Goal: Information Seeking & Learning: Learn about a topic

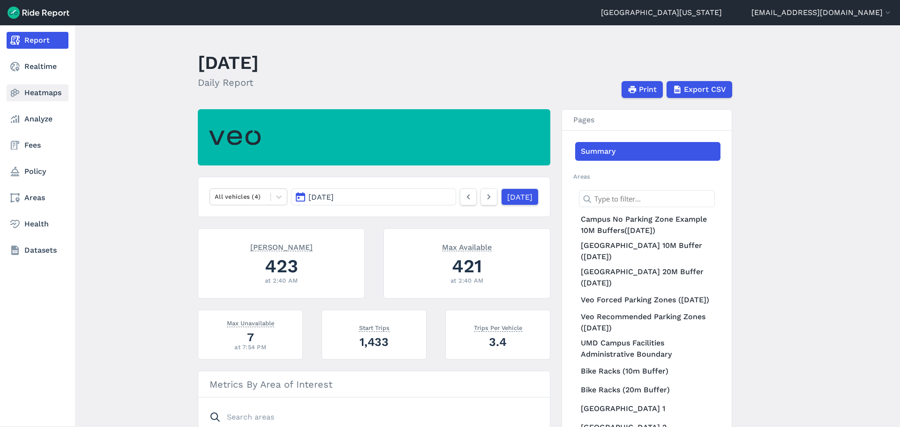
click at [24, 93] on link "Heatmaps" at bounding box center [38, 92] width 62 height 17
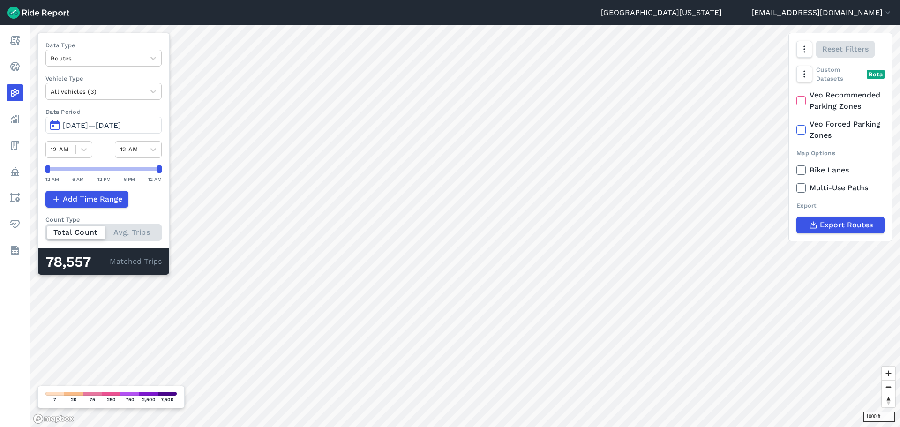
click at [74, 130] on button "[DATE]—[DATE]" at bounding box center [103, 125] width 116 height 17
click at [68, 126] on span "[DATE]—[DATE]" at bounding box center [92, 125] width 58 height 9
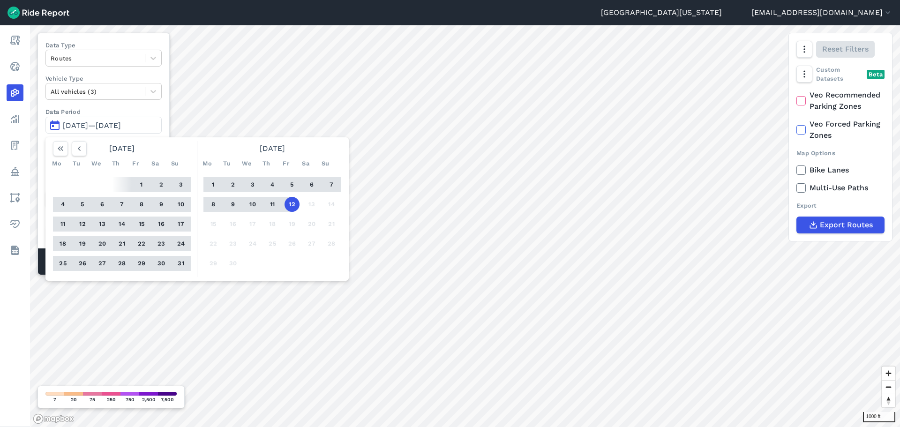
click at [140, 185] on button "1" at bounding box center [141, 184] width 15 height 15
click at [295, 202] on button "12" at bounding box center [291, 204] width 15 height 15
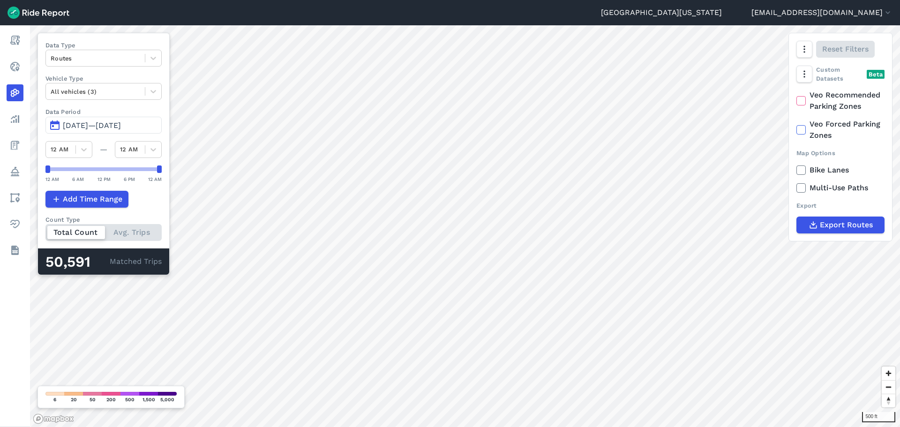
click at [68, 125] on span "[DATE]—[DATE]" at bounding box center [92, 125] width 58 height 9
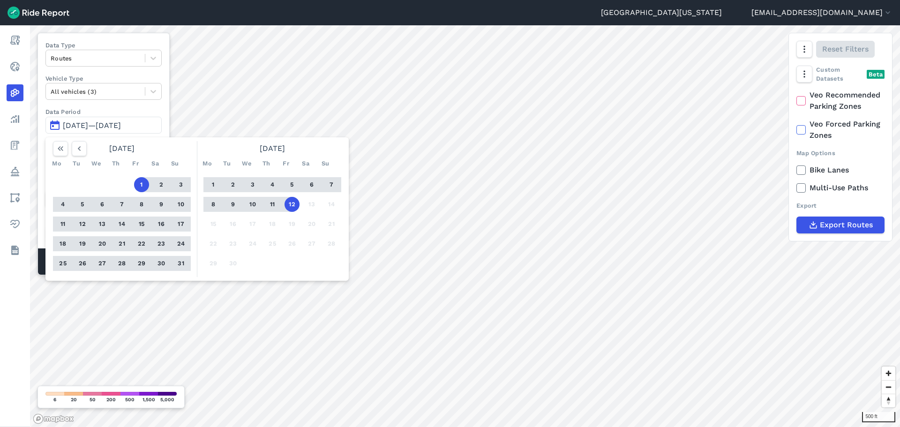
click at [82, 261] on button "26" at bounding box center [82, 263] width 15 height 15
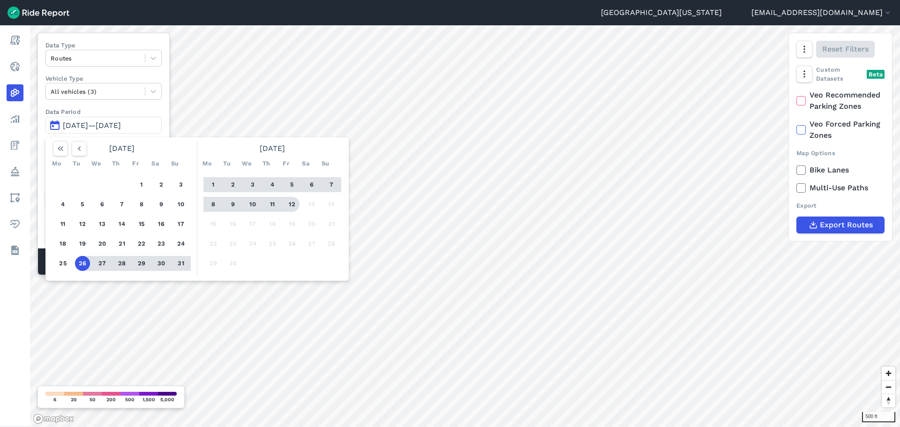
click at [292, 205] on button "12" at bounding box center [291, 204] width 15 height 15
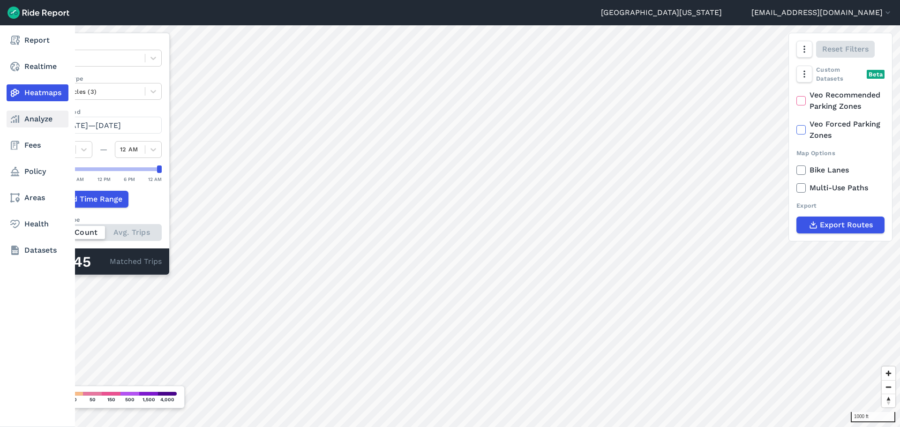
click at [38, 119] on link "Analyze" at bounding box center [38, 119] width 62 height 17
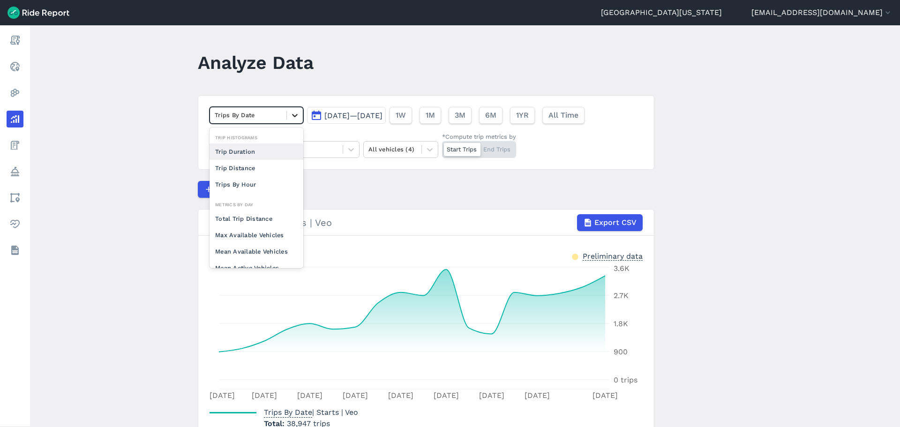
click at [287, 120] on div at bounding box center [295, 115] width 16 height 16
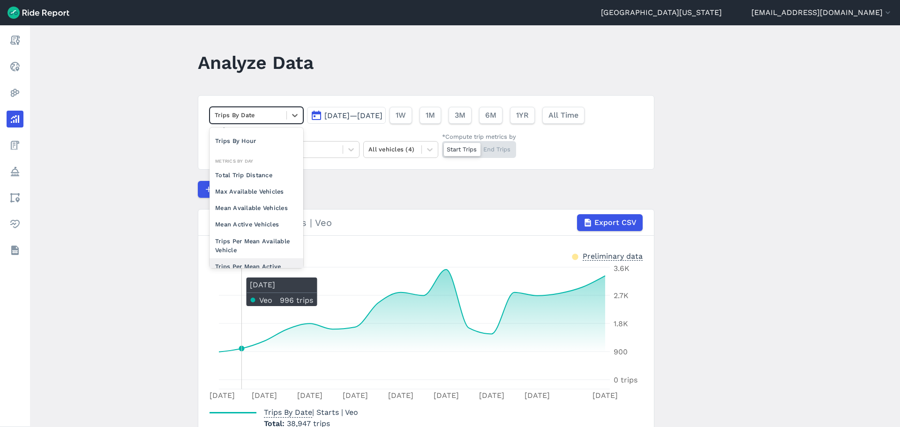
scroll to position [35, 0]
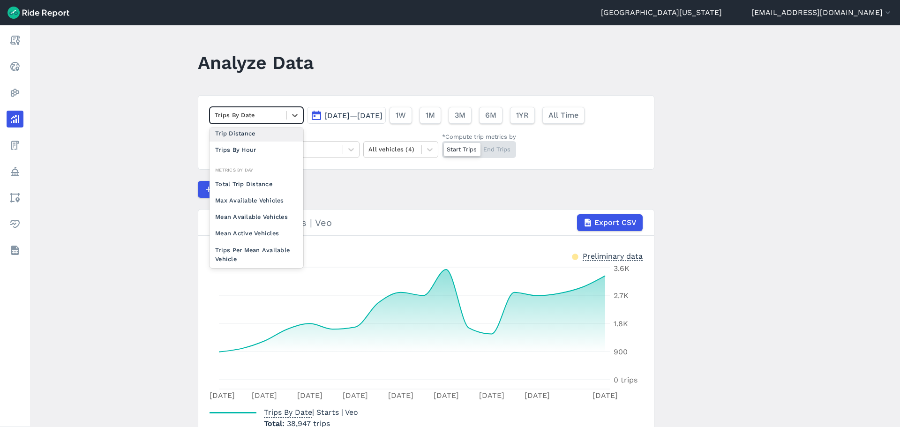
click at [254, 137] on div "Trip Distance" at bounding box center [256, 133] width 94 height 16
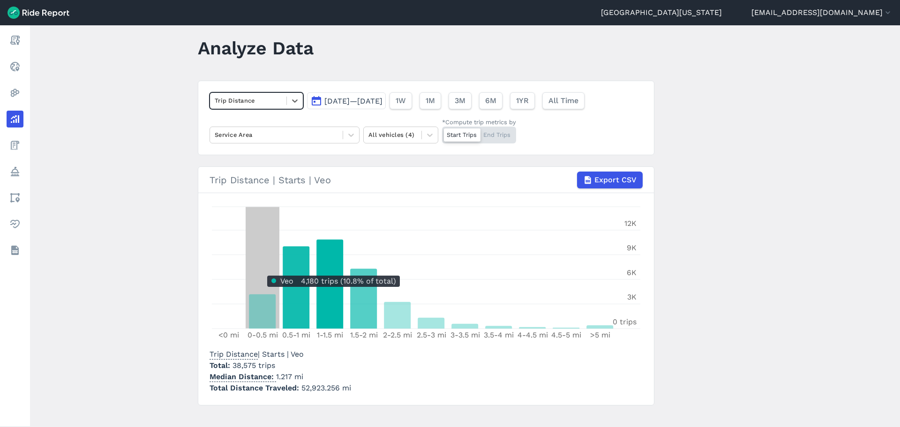
scroll to position [27, 0]
